Goal: Information Seeking & Learning: Find specific fact

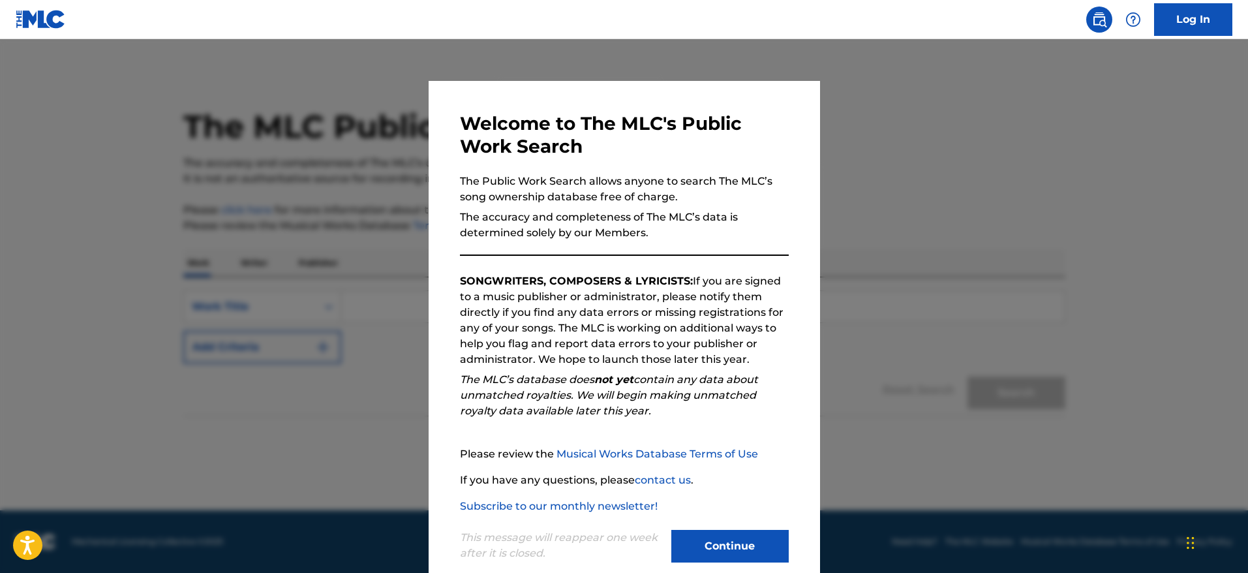
click at [909, 175] on div at bounding box center [624, 325] width 1248 height 573
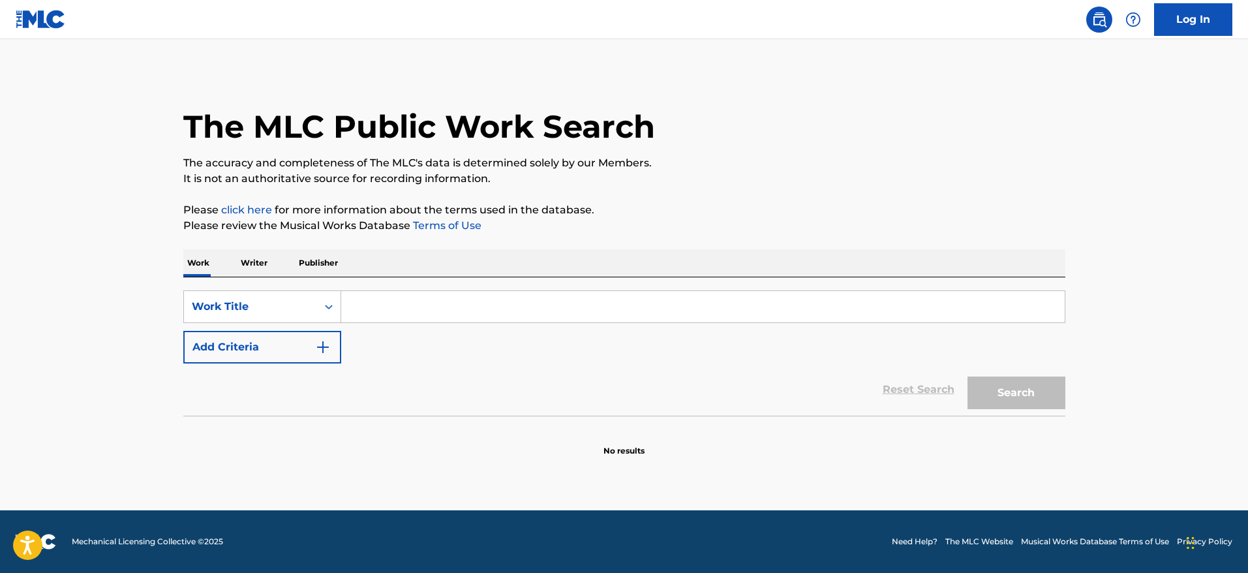
click at [362, 309] on input "Search Form" at bounding box center [702, 306] width 723 height 31
type input "a boy named [PERSON_NAME]"
click at [1028, 393] on button "Search" at bounding box center [1016, 392] width 98 height 33
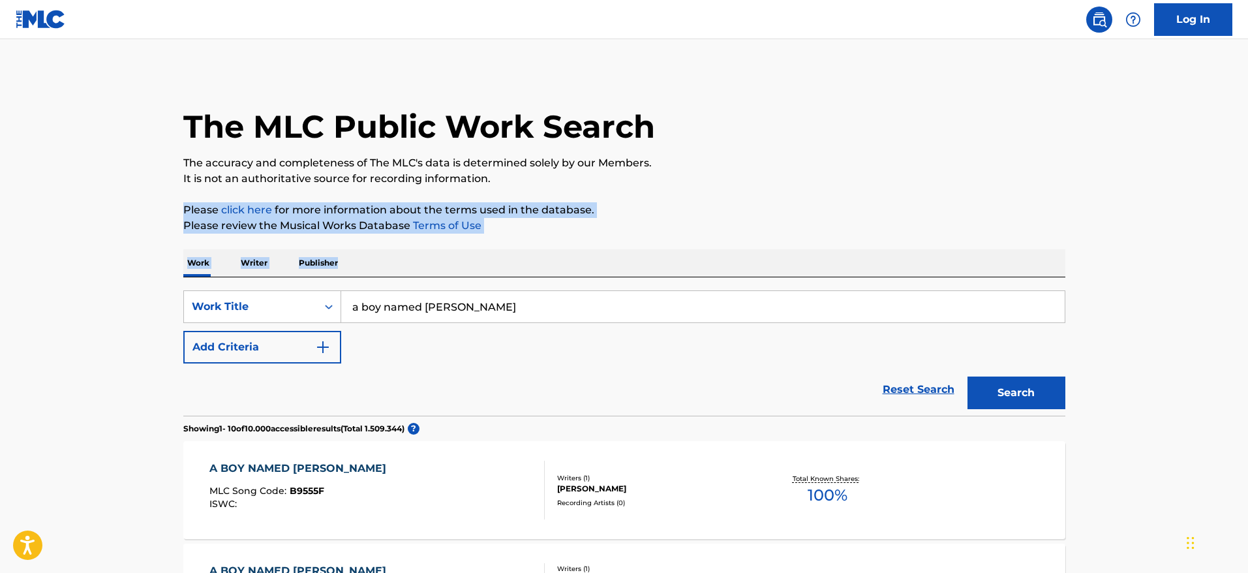
drag, startPoint x: 1246, startPoint y: 179, endPoint x: 1252, endPoint y: 265, distance: 86.3
click at [1247, 265] on html "Press Alt+1 for screen-reader mode, Alt+0 to cancel Accessibility Screen-Reader…" at bounding box center [624, 286] width 1248 height 573
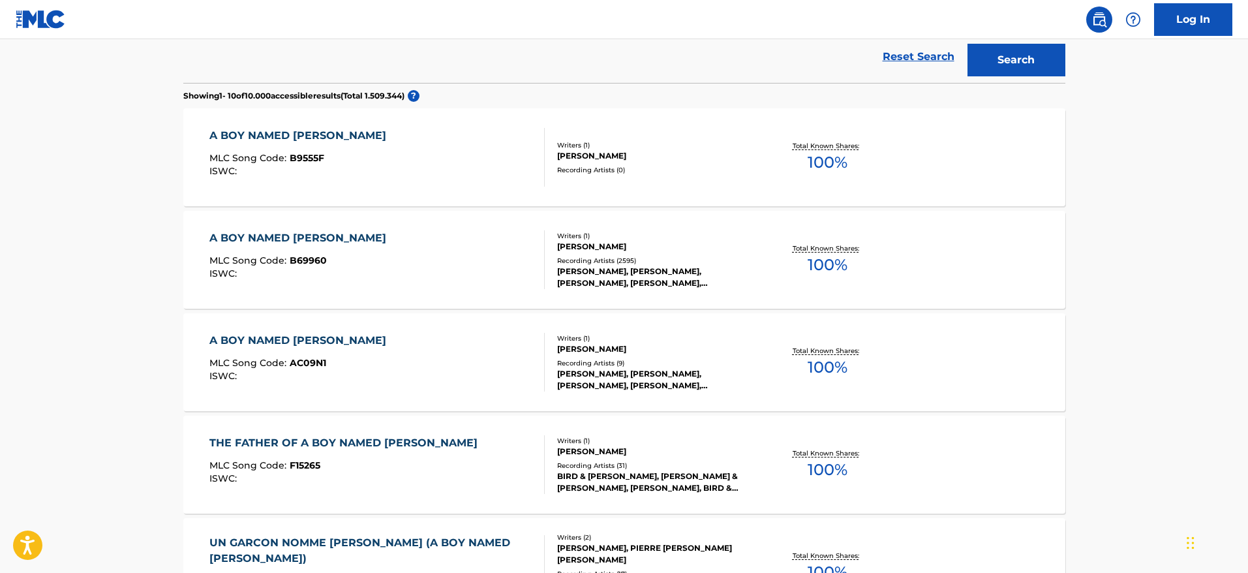
scroll to position [336, 0]
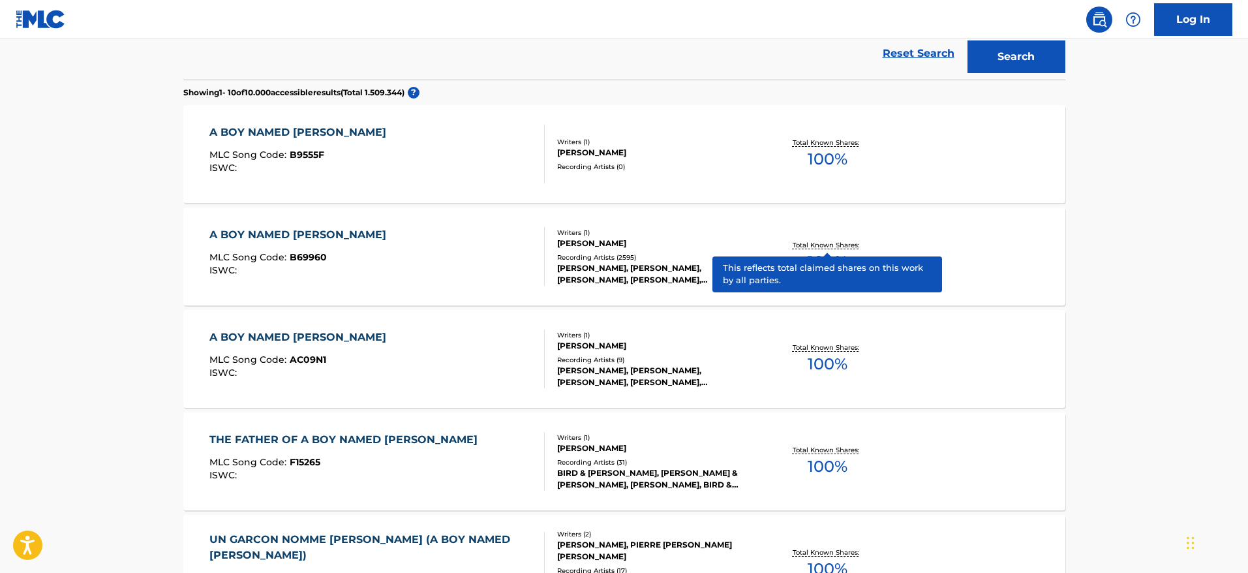
click at [826, 240] on p "Total Known Shares:" at bounding box center [827, 245] width 70 height 10
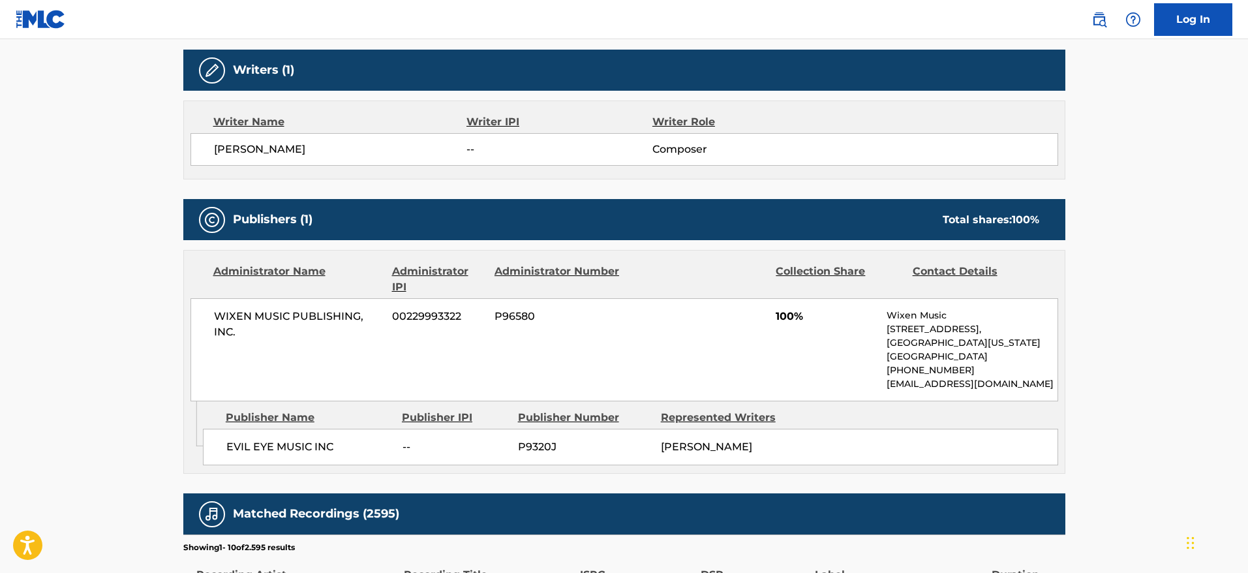
scroll to position [477, 0]
